Goal: Communication & Community: Ask a question

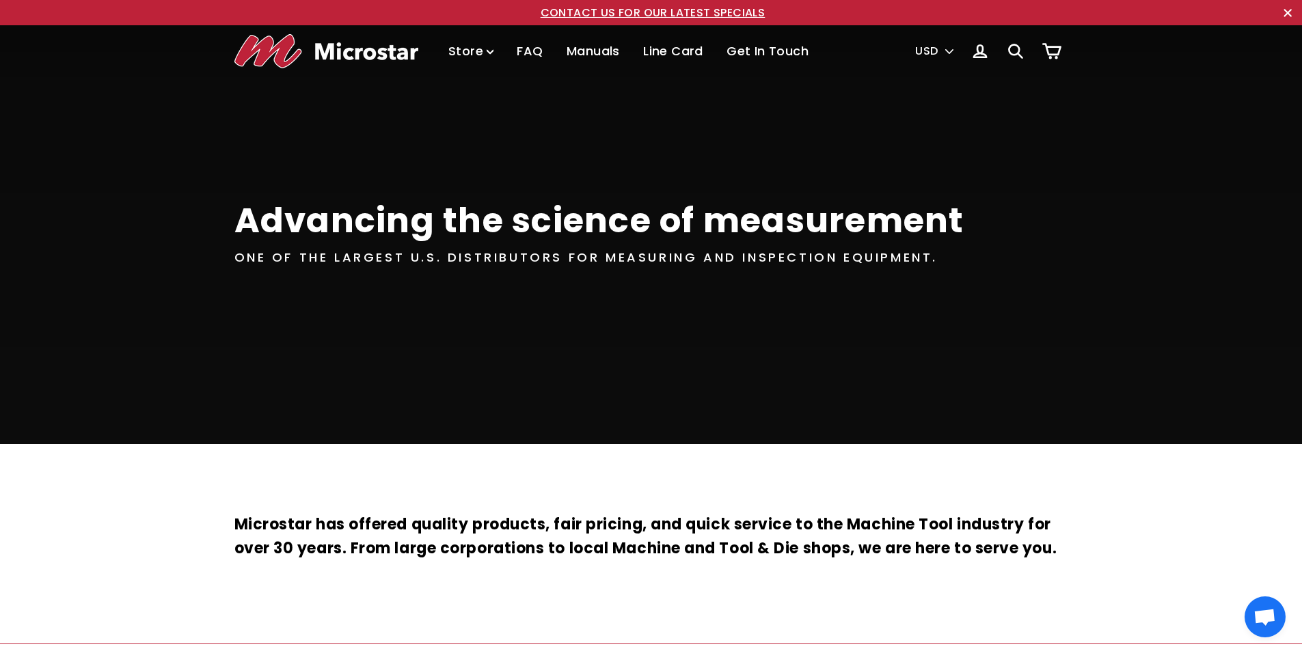
click at [766, 54] on link "Get In Touch" at bounding box center [767, 51] width 103 height 40
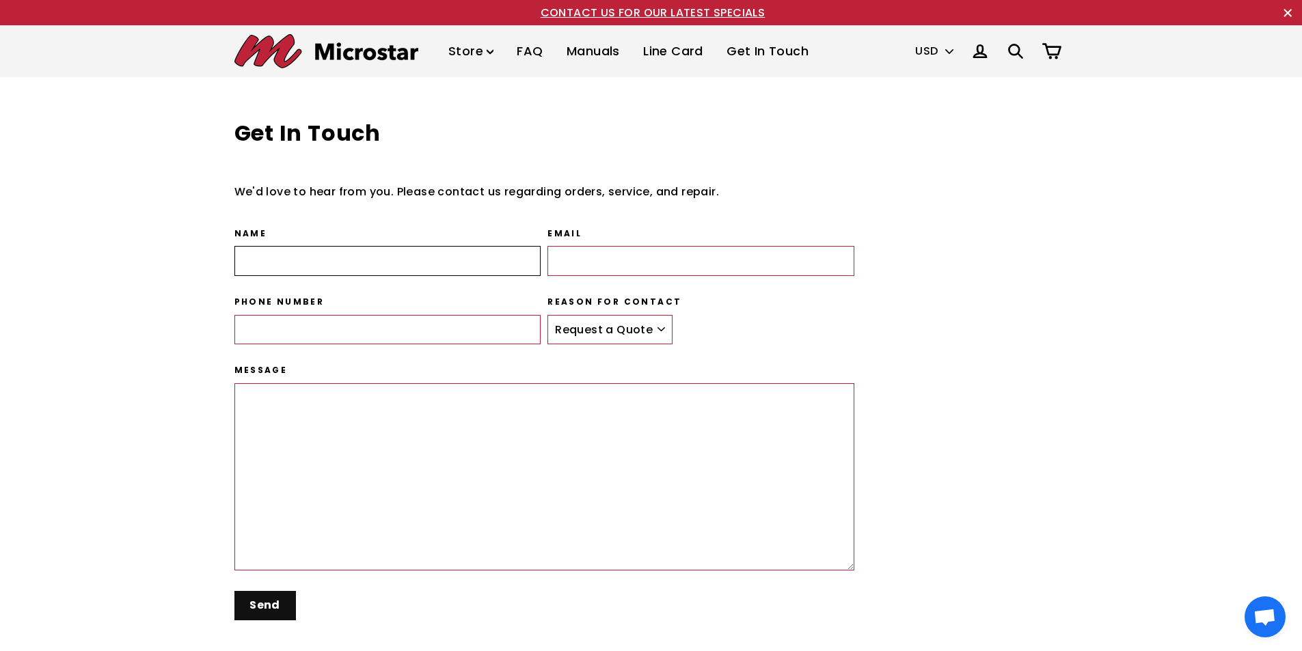
click at [314, 259] on input "Name" at bounding box center [387, 261] width 307 height 30
click at [323, 254] on input "Name" at bounding box center [387, 261] width 307 height 30
type input "[PERSON_NAME]"
type input "05391150980"
click at [590, 248] on input "Email" at bounding box center [700, 261] width 307 height 30
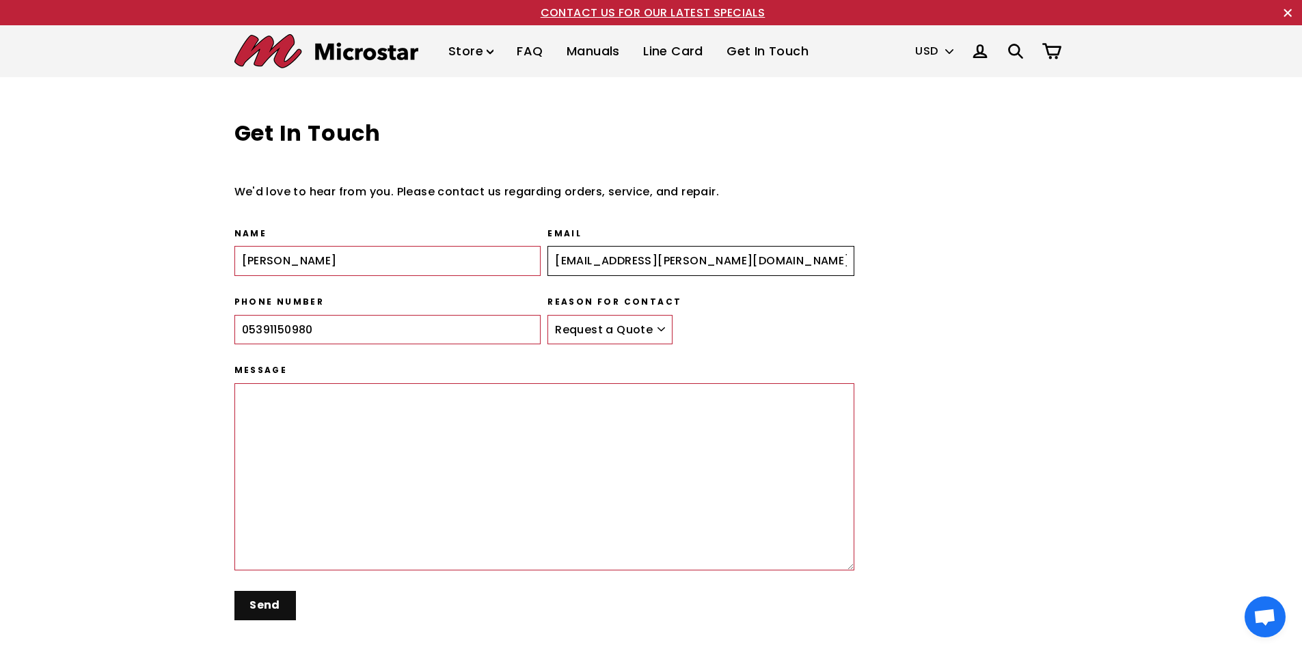
type input "[EMAIL_ADDRESS][PERSON_NAME][DOMAIN_NAME]"
click at [379, 409] on textarea "Message" at bounding box center [544, 476] width 621 height 187
paste textarea "Lore Ips do Sitam, Co adipis eli sed do eiusmod temp inci utlaboreet dol magnaa…"
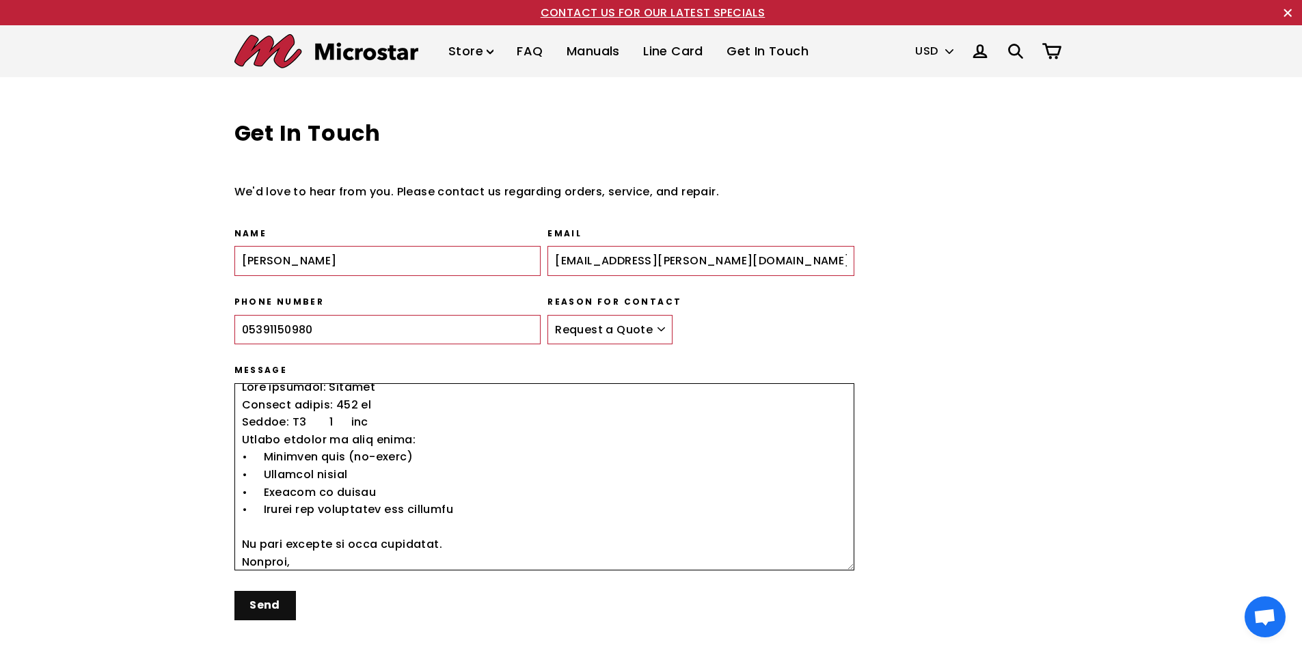
scroll to position [466, 0]
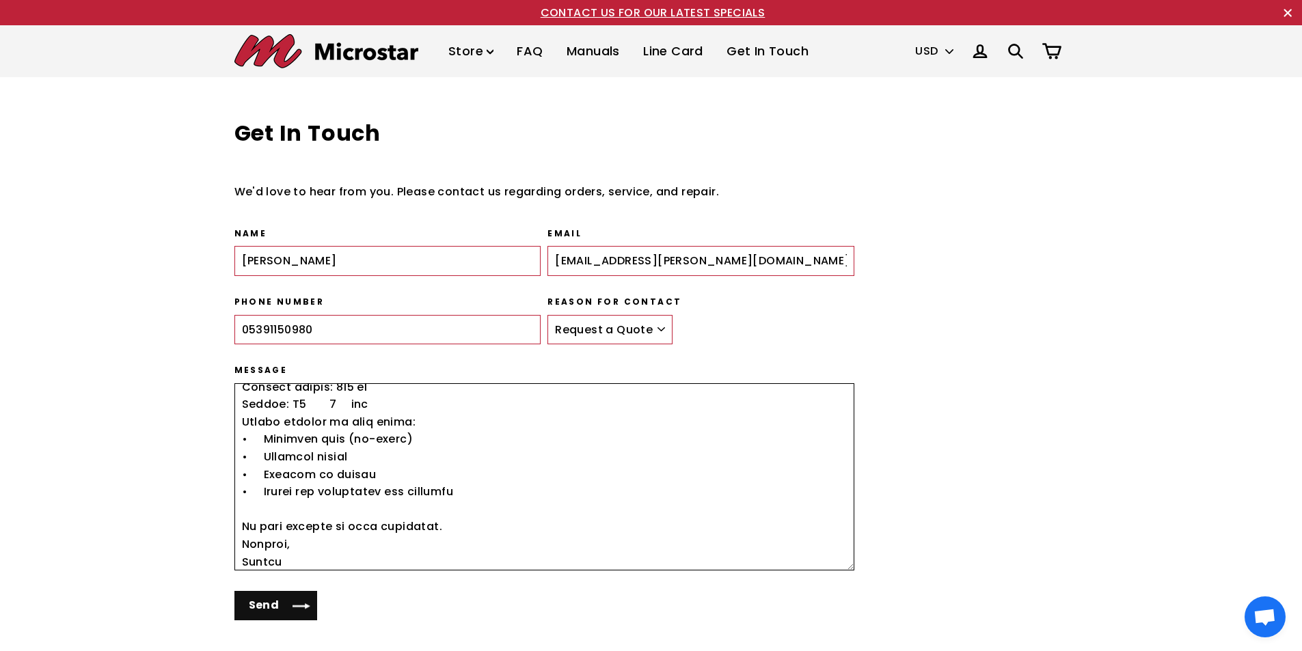
type textarea "Lore Ips do Sitam, Co adipis eli sed do eiusmod temp inci utlaboreet dol magnaa…"
click at [264, 611] on input "Send" at bounding box center [275, 605] width 83 height 29
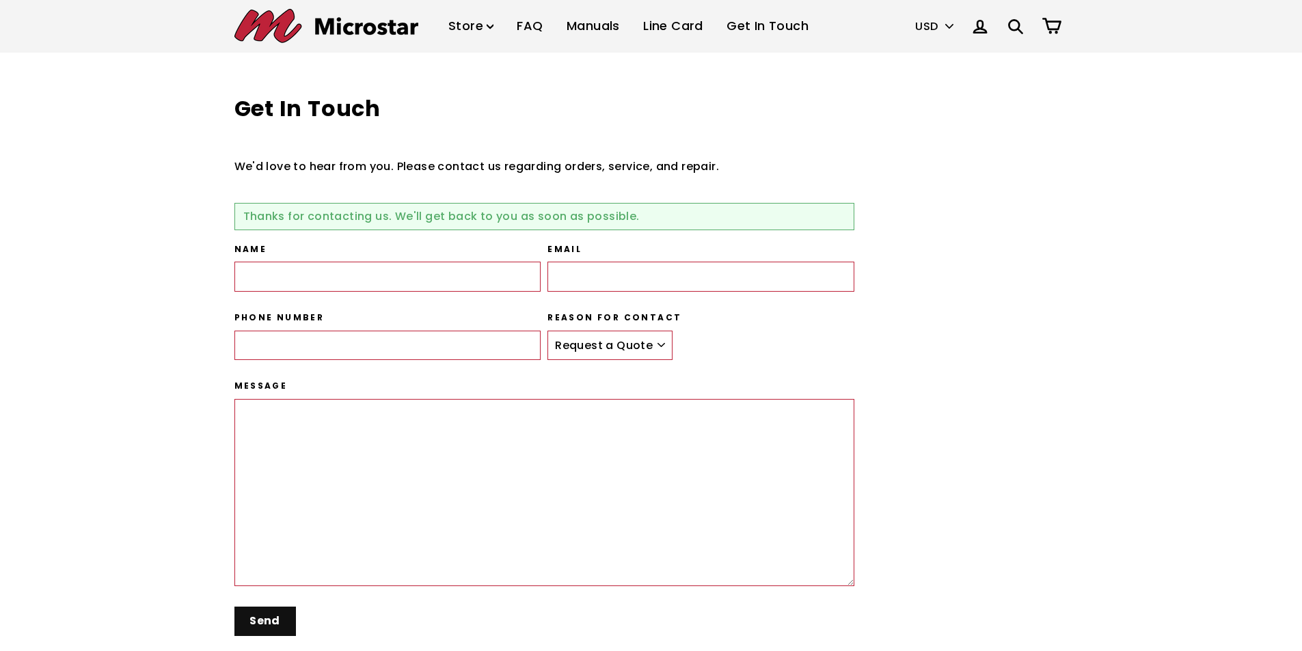
scroll to position [203, 0]
